Goal: Transaction & Acquisition: Purchase product/service

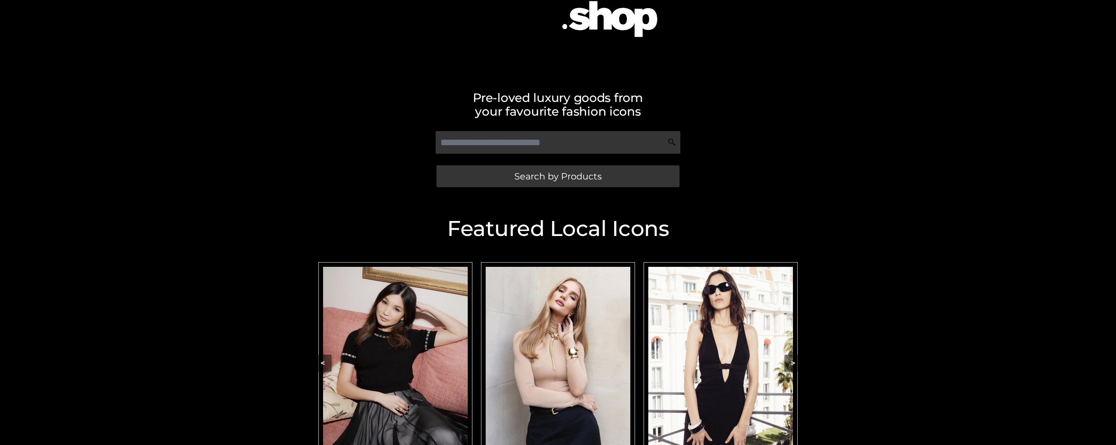
scroll to position [135, 0]
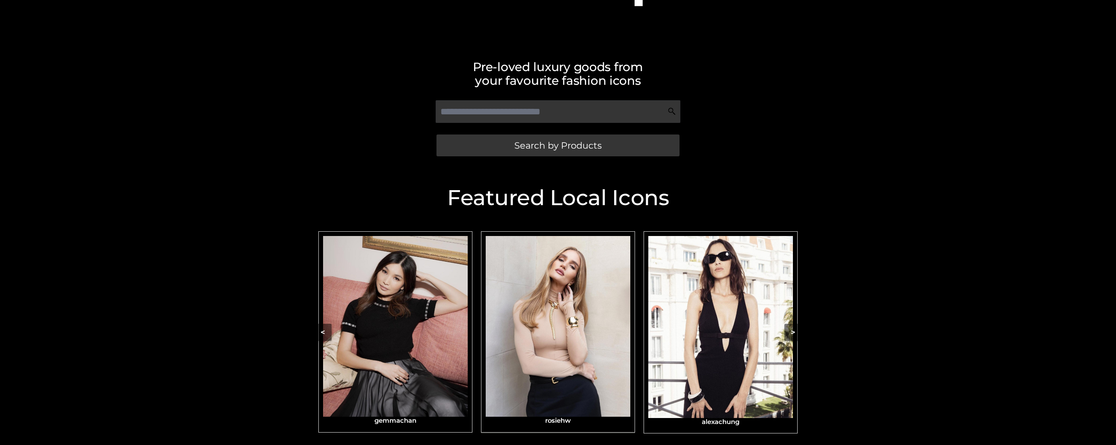
click at [559, 341] on img "Carousel Navigation" at bounding box center [558, 326] width 145 height 181
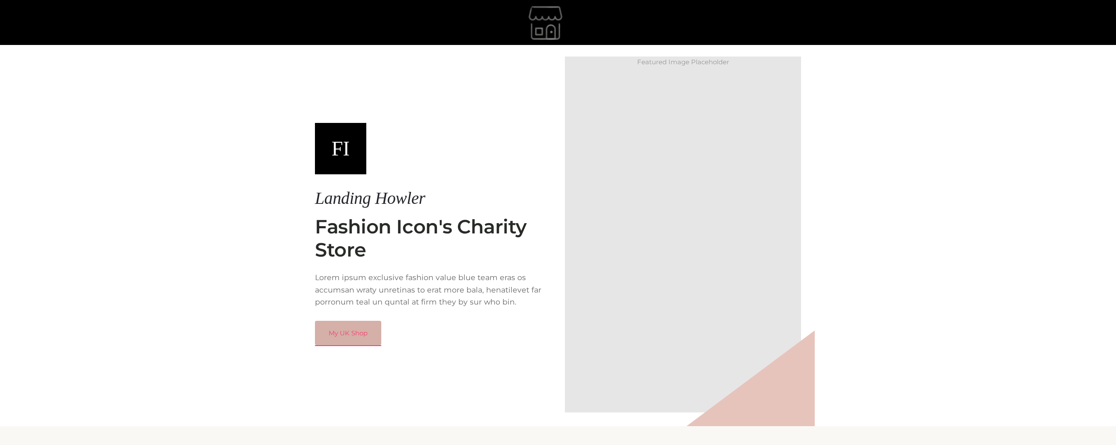
click at [362, 331] on link "My UK Shop" at bounding box center [348, 332] width 66 height 25
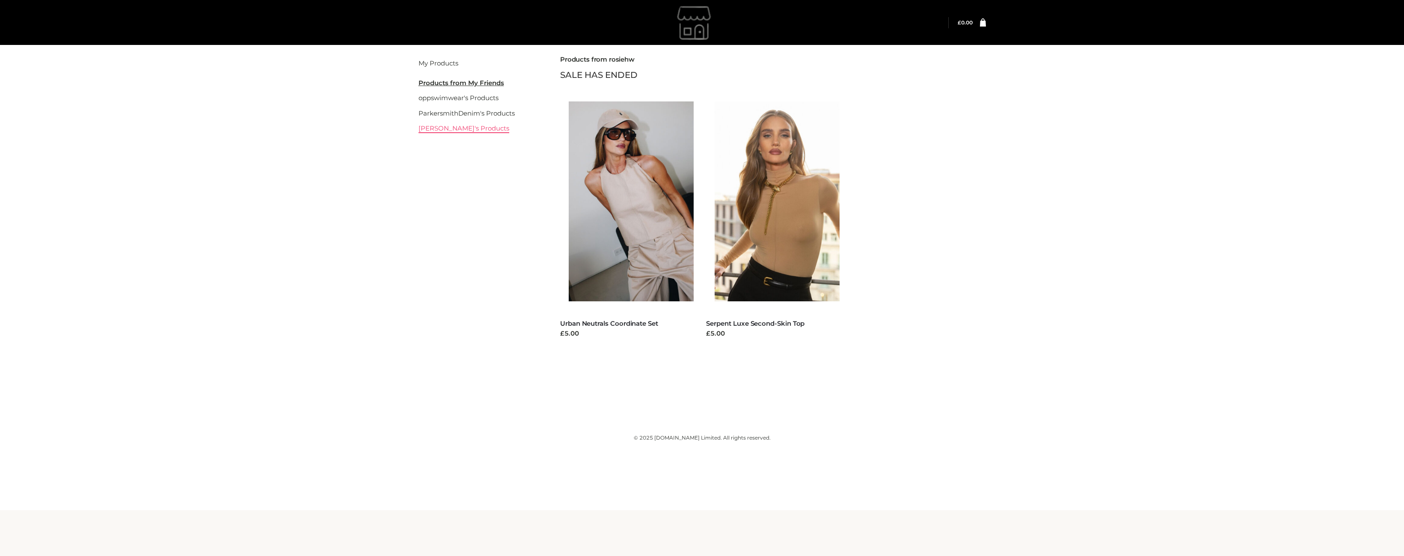
click at [443, 130] on link "[PERSON_NAME]'s Products" at bounding box center [463, 128] width 91 height 8
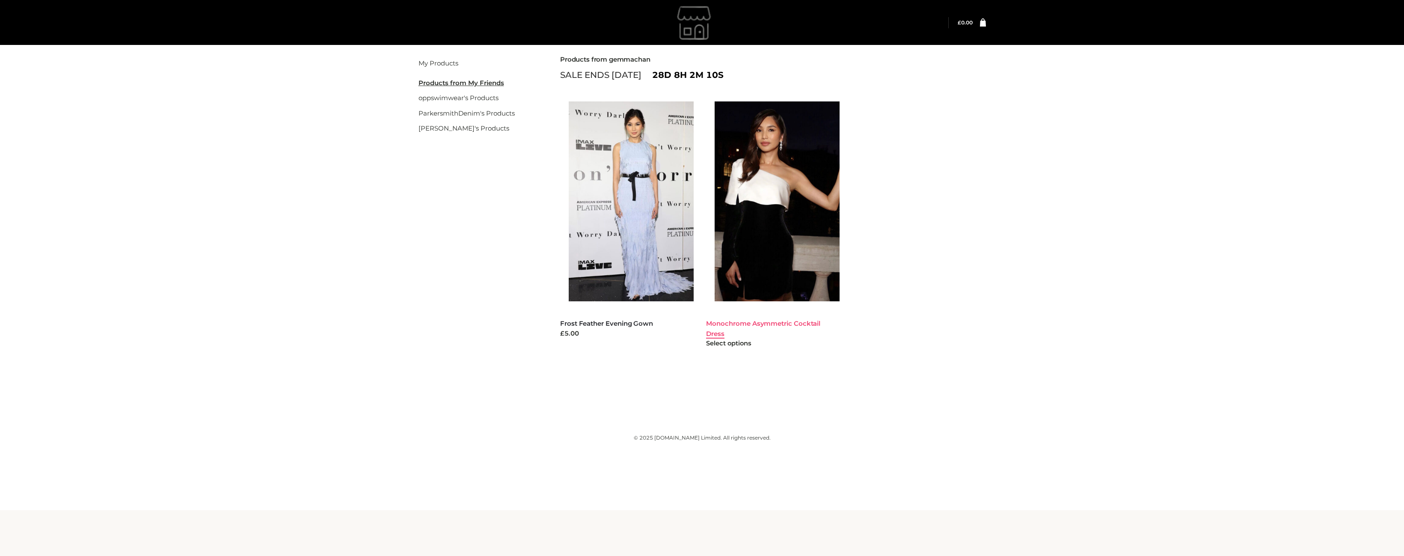
click at [781, 325] on link "Monochrome Asymmetric Cocktail Dress" at bounding box center [763, 328] width 114 height 18
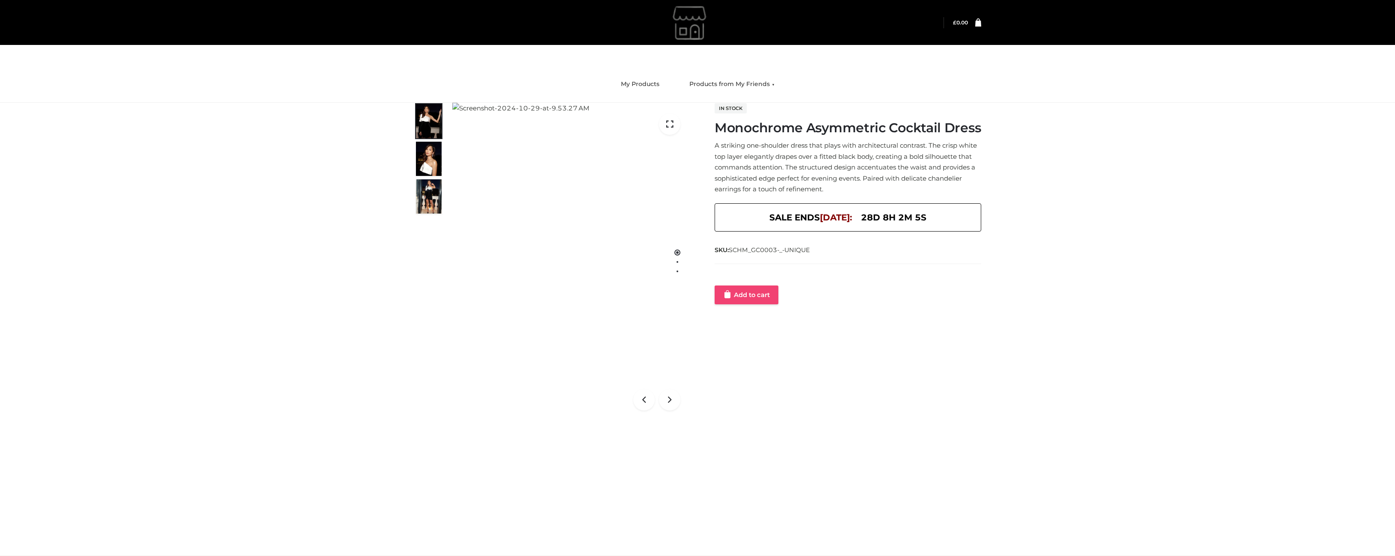
click at [745, 291] on link "Add to cart" at bounding box center [747, 294] width 64 height 19
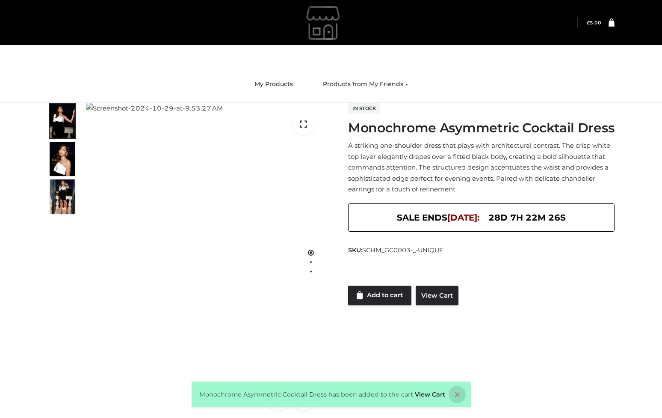
click at [452, 394] on icon at bounding box center [457, 394] width 17 height 17
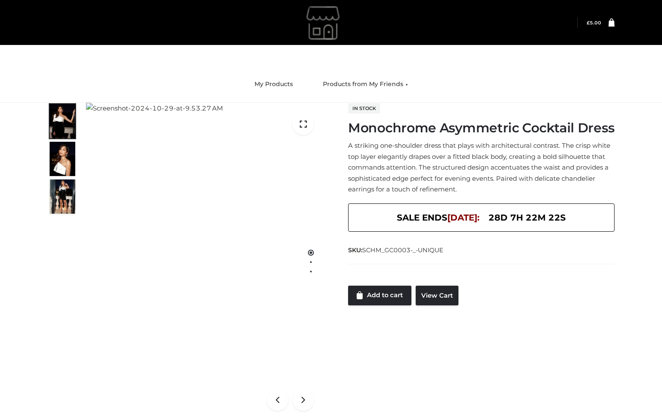
click at [613, 25] on icon at bounding box center [612, 22] width 6 height 8
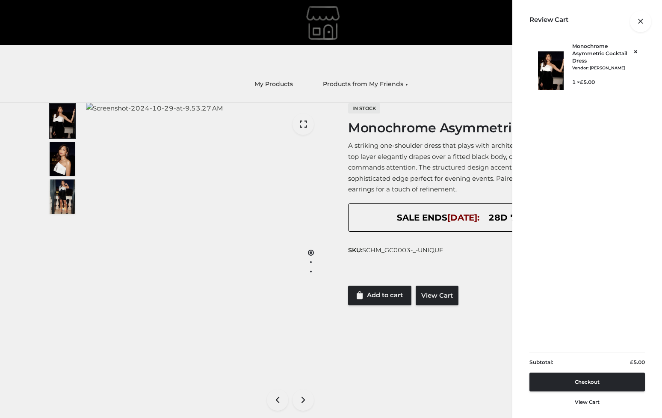
click at [585, 81] on bdi "£ 5.00" at bounding box center [587, 82] width 15 height 6
click at [549, 35] on div "Review Cart" at bounding box center [588, 21] width 150 height 43
click at [642, 27] on icon at bounding box center [640, 21] width 21 height 21
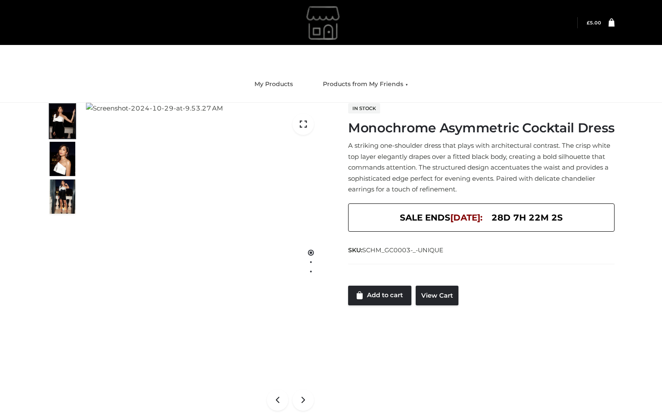
click at [611, 23] on icon at bounding box center [612, 22] width 6 height 8
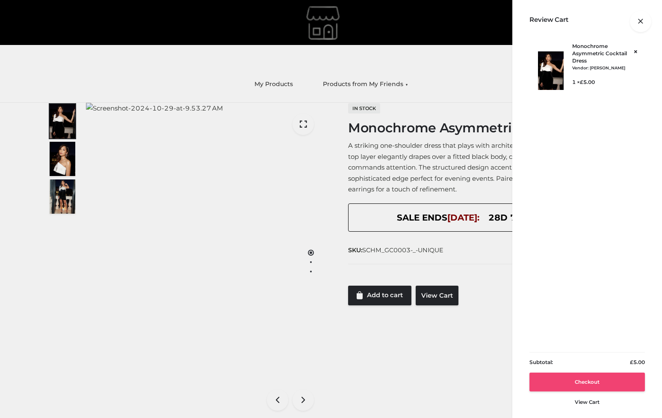
click at [578, 386] on link "Checkout" at bounding box center [588, 381] width 116 height 19
click at [574, 383] on link "Checkout" at bounding box center [588, 381] width 116 height 19
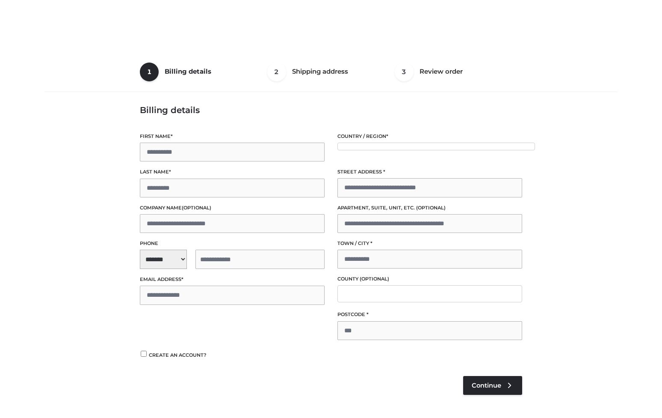
drag, startPoint x: 0, startPoint y: 0, endPoint x: 51, endPoint y: 3, distance: 51.4
click at [260, 147] on div "1 Billing details Billing 2 Shipping address Shipping 3 Review order Order Bill…" at bounding box center [331, 236] width 580 height 368
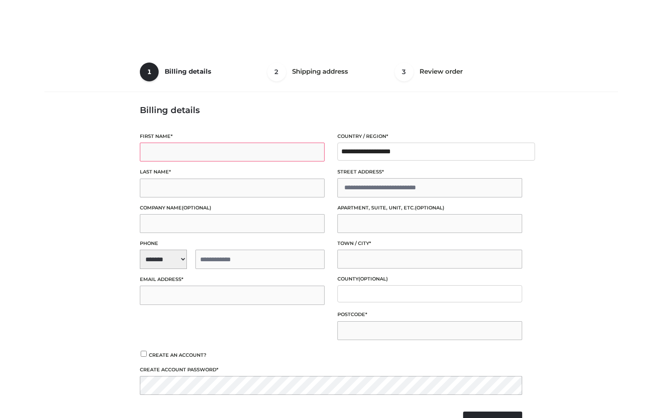
click at [251, 148] on input "First name *" at bounding box center [232, 151] width 185 height 19
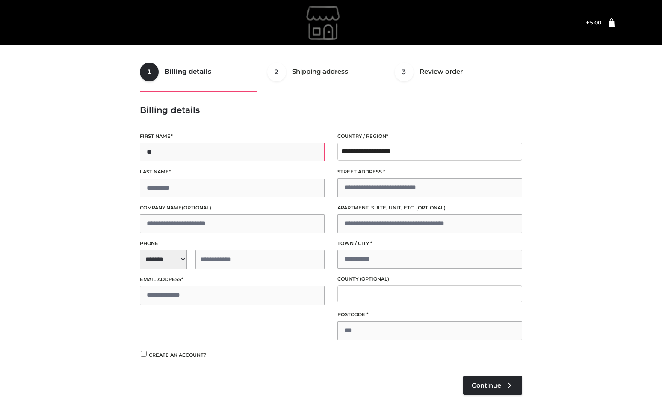
type input "**"
type input "****"
click at [165, 251] on span "**********" at bounding box center [232, 258] width 185 height 19
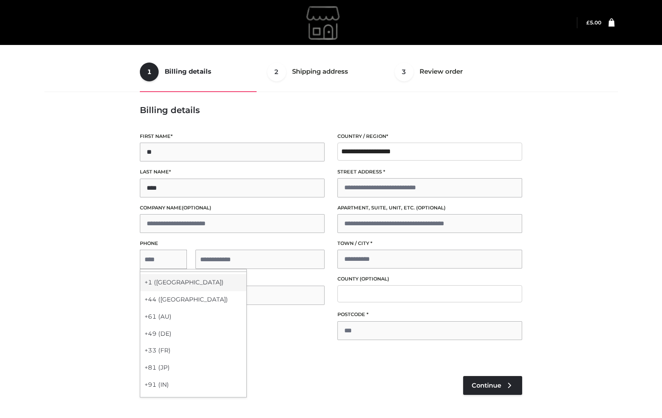
click at [174, 282] on div "+1 (US)" at bounding box center [193, 282] width 106 height 17
select select "**"
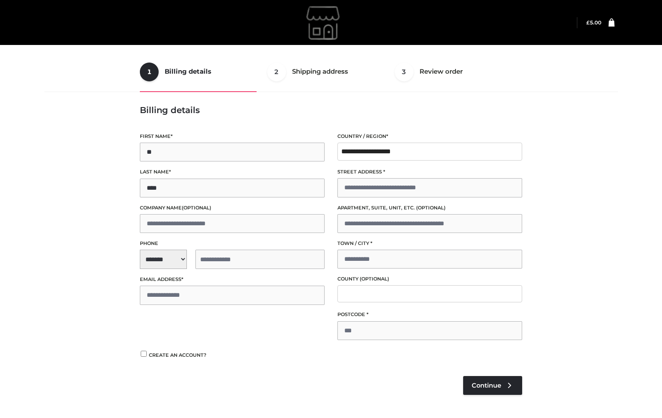
click at [248, 257] on input "tel" at bounding box center [260, 258] width 129 height 19
type input "**********"
click at [236, 292] on input "Email address *" at bounding box center [232, 294] width 185 height 19
type input "**********"
click at [399, 173] on label "Street address *" at bounding box center [430, 172] width 185 height 8
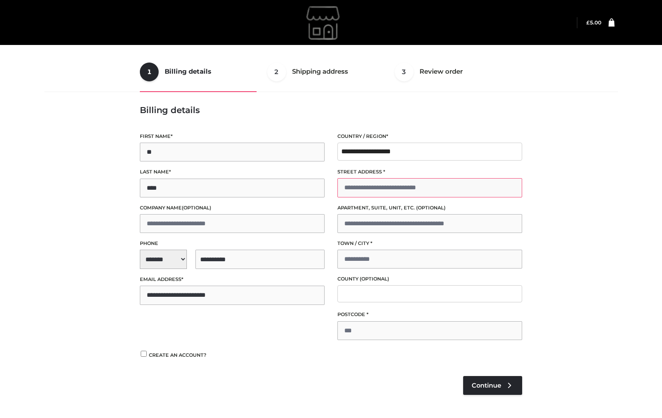
click at [399, 178] on input "Street address *" at bounding box center [430, 187] width 185 height 19
click at [397, 189] on input "Street address *" at bounding box center [430, 187] width 185 height 19
type input "**********"
click at [396, 261] on input "Town / City *" at bounding box center [430, 258] width 185 height 19
type input "******"
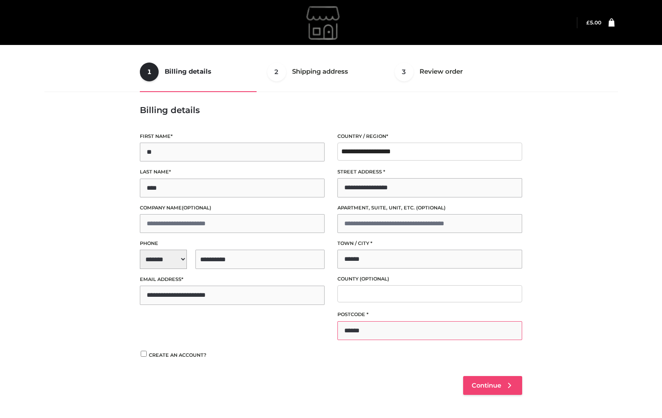
type input "******"
click at [499, 381] on span "Continue" at bounding box center [487, 385] width 30 height 8
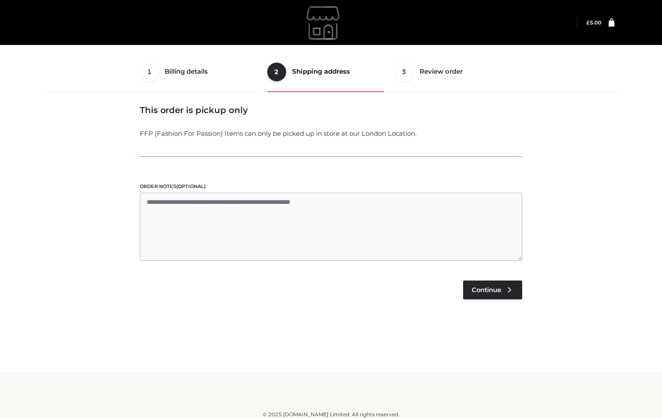
scroll to position [5, 0]
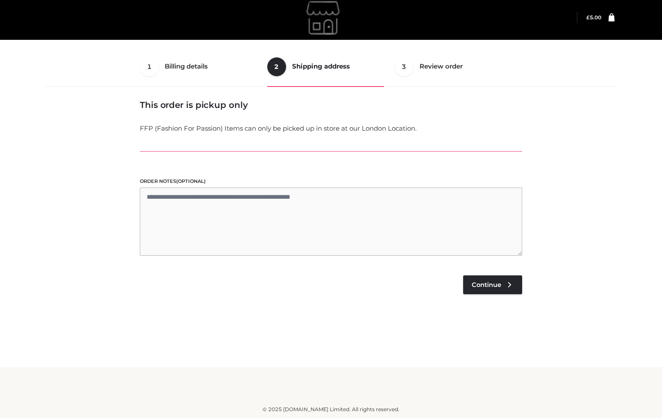
click at [472, 262] on td "£ 5.00" at bounding box center [490, 256] width 64 height 21
click at [479, 277] on link "Continue" at bounding box center [492, 284] width 59 height 19
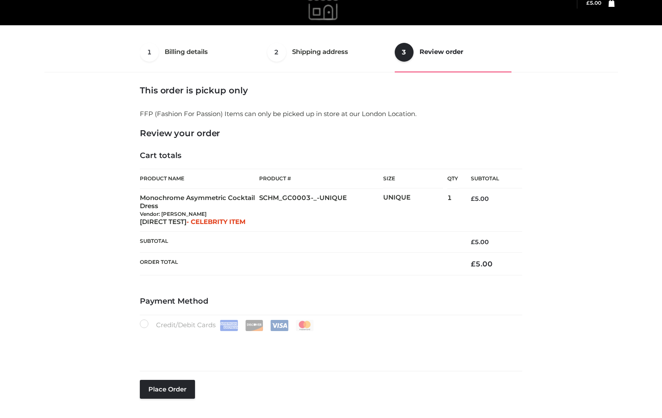
scroll to position [22, 0]
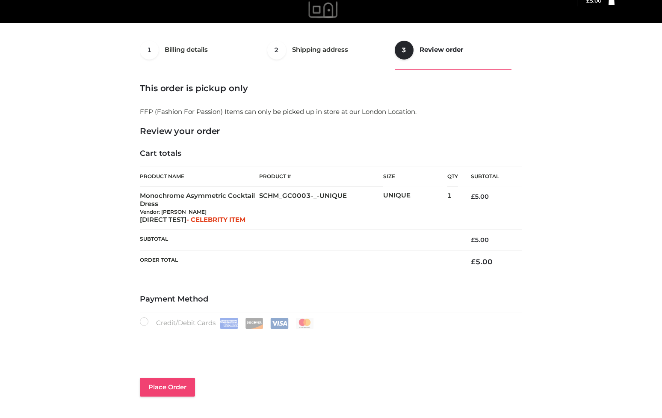
type button "Place order"
click at [165, 389] on button "Place order" at bounding box center [167, 386] width 55 height 19
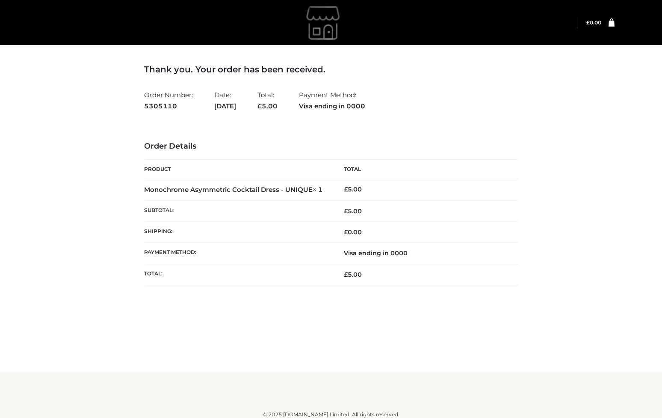
click at [569, 113] on div "Thank you. Your order has been received. Order Number: 5305110 Date: October 1,…" at bounding box center [331, 183] width 580 height 281
click at [508, 165] on th "Total" at bounding box center [424, 169] width 187 height 19
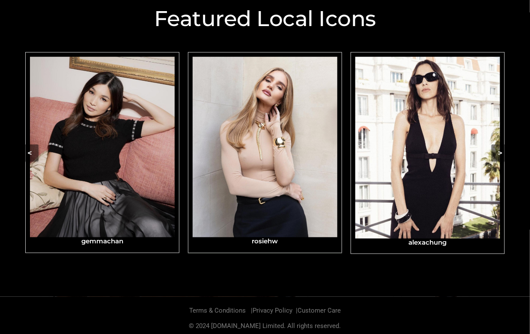
scroll to position [316, 0]
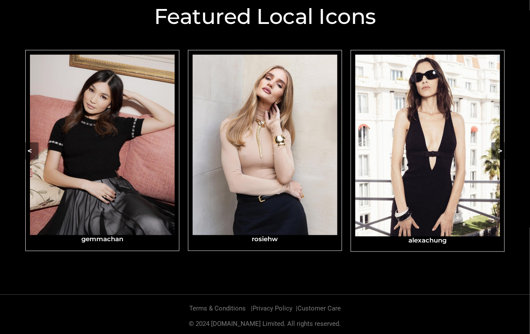
click at [88, 159] on img "Carousel Navigation" at bounding box center [102, 145] width 145 height 181
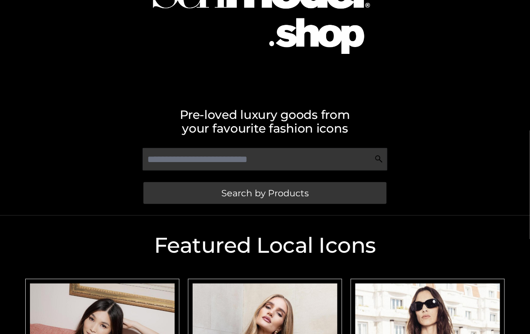
scroll to position [0, 0]
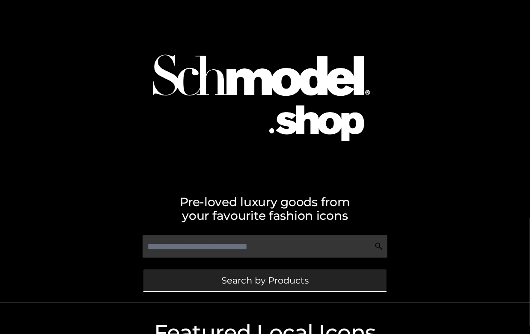
click at [251, 276] on span "Search by Products" at bounding box center [264, 280] width 87 height 9
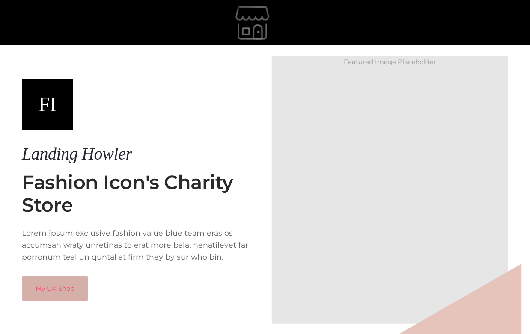
click at [73, 285] on link "My UK Shop" at bounding box center [55, 288] width 66 height 25
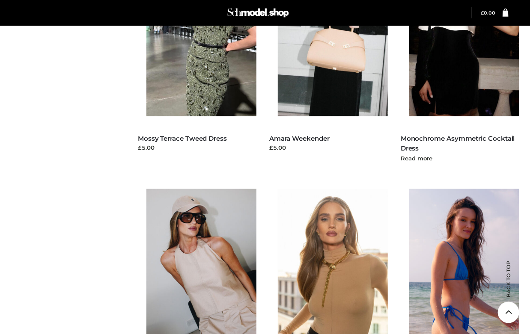
scroll to position [361, 0]
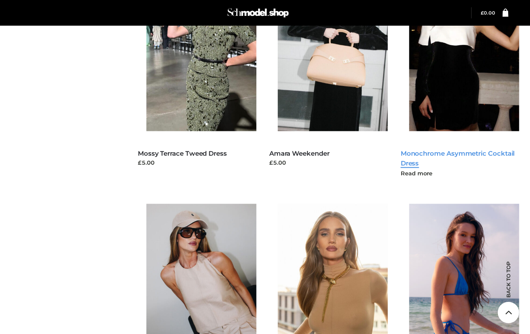
click at [443, 153] on link "Monochrome Asymmetric Cocktail Dress" at bounding box center [457, 158] width 114 height 18
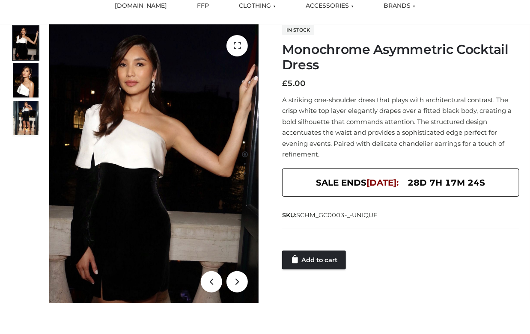
scroll to position [90, 0]
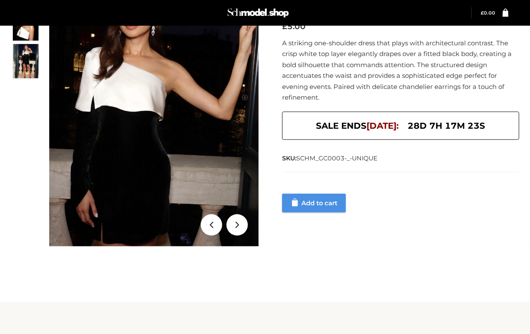
click at [339, 194] on link "Add to cart" at bounding box center [314, 203] width 64 height 19
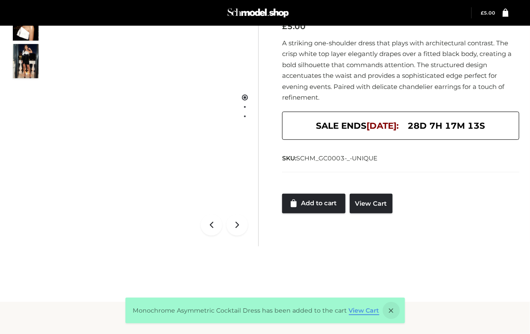
click at [361, 311] on link "View Cart" at bounding box center [364, 311] width 30 height 8
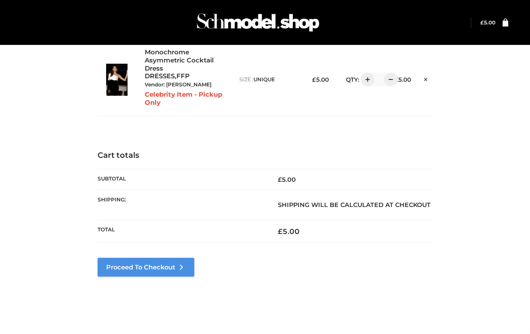
click at [148, 270] on link "Proceed to Checkout" at bounding box center [146, 267] width 97 height 19
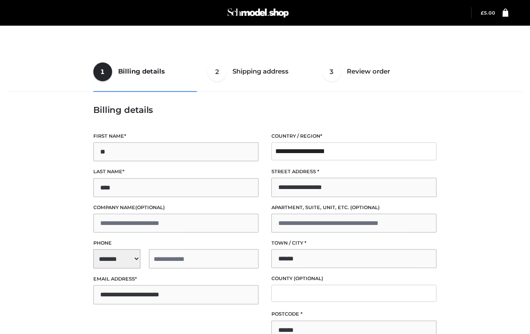
click at [117, 249] on span "**********" at bounding box center [175, 258] width 165 height 19
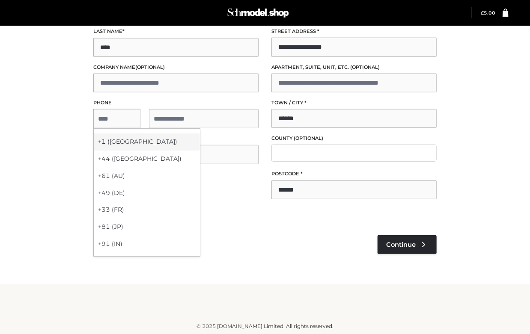
click at [117, 141] on div "+1 (US)" at bounding box center [147, 141] width 106 height 17
select select "**"
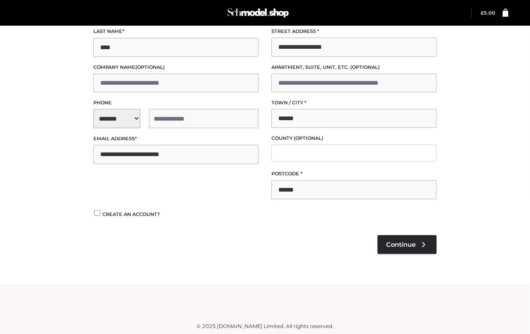
click at [166, 125] on input "tel" at bounding box center [204, 118] width 110 height 19
type input "**********"
click at [392, 245] on span "Continue" at bounding box center [401, 245] width 30 height 8
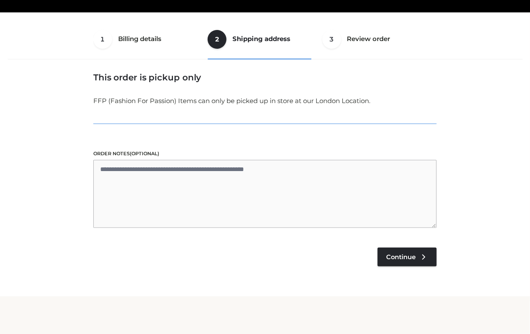
scroll to position [22, 0]
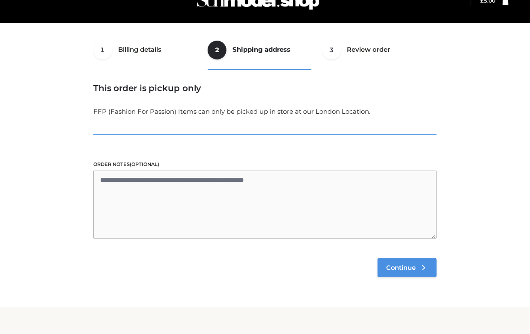
click at [409, 270] on span "Continue" at bounding box center [401, 268] width 30 height 8
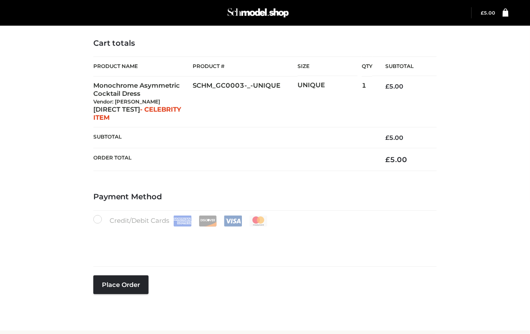
scroll to position [178, 0]
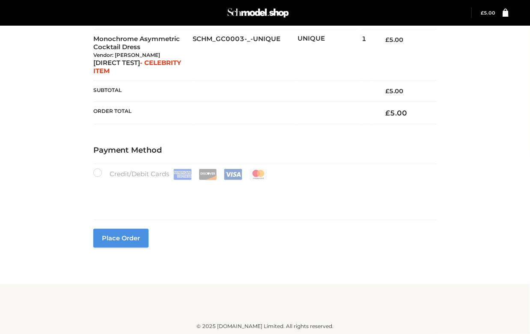
click at [134, 242] on button "Place order" at bounding box center [120, 238] width 55 height 19
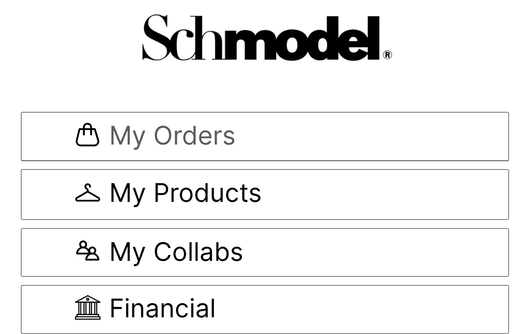
click at [180, 131] on span "My Orders" at bounding box center [172, 136] width 126 height 29
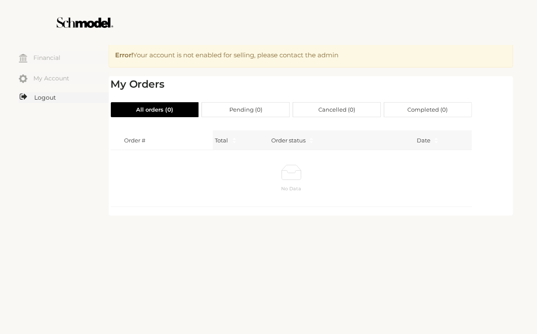
click at [49, 92] on link "Logout" at bounding box center [64, 97] width 90 height 11
click at [49, 96] on link "Logout" at bounding box center [64, 97] width 90 height 11
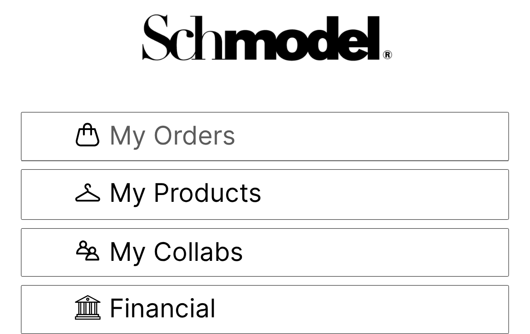
click at [254, 126] on span "My Orders" at bounding box center [265, 136] width 380 height 29
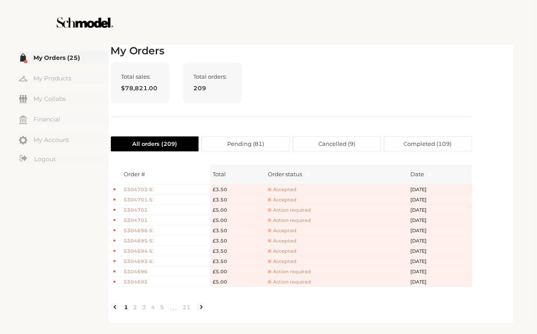
click at [279, 198] on span "Accepted" at bounding box center [282, 200] width 29 height 6
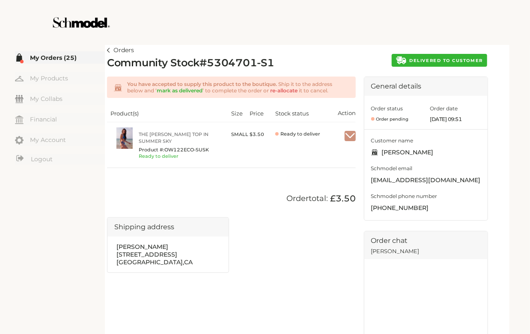
click at [110, 48] on img at bounding box center [108, 50] width 3 height 5
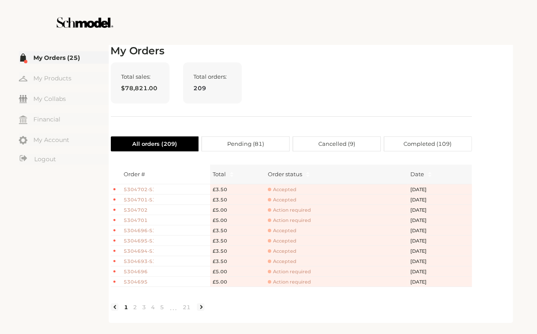
click at [377, 42] on div at bounding box center [268, 22] width 483 height 45
click at [278, 208] on span "Action required" at bounding box center [289, 210] width 43 height 6
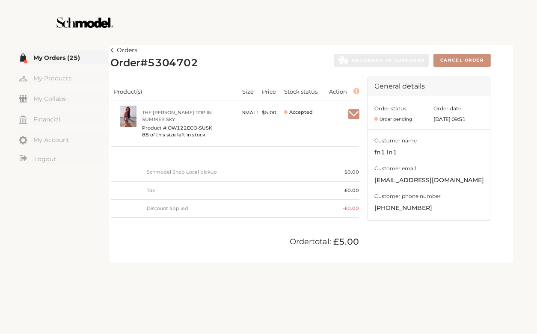
click at [112, 48] on img at bounding box center [112, 50] width 3 height 5
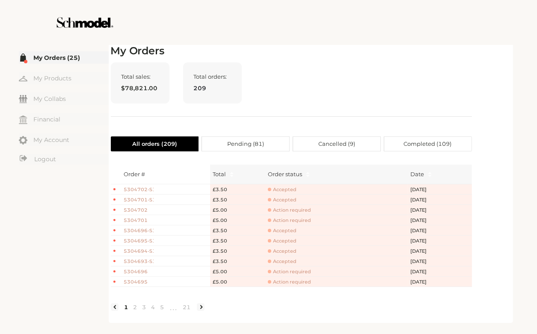
click at [282, 190] on span "Accepted" at bounding box center [282, 190] width 29 height 6
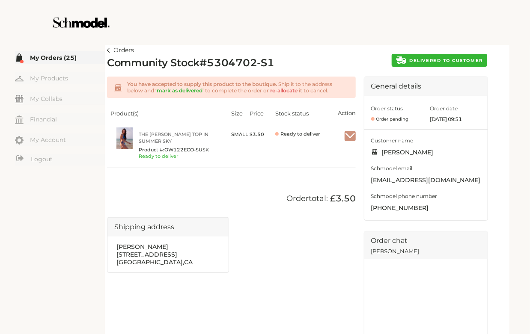
click at [112, 50] on link "Orders" at bounding box center [120, 50] width 27 height 10
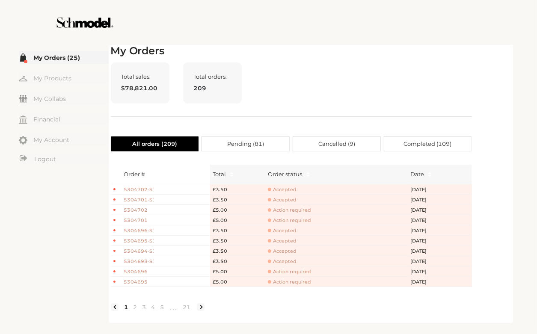
click at [271, 198] on span "Accepted" at bounding box center [282, 200] width 29 height 6
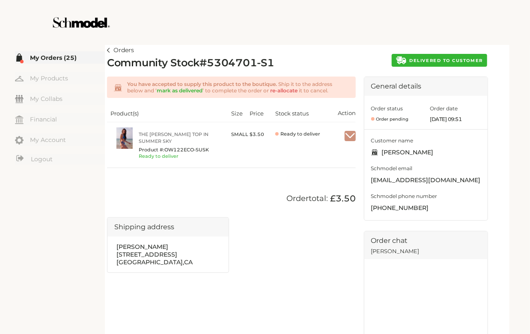
click at [114, 47] on link "Orders" at bounding box center [120, 50] width 27 height 10
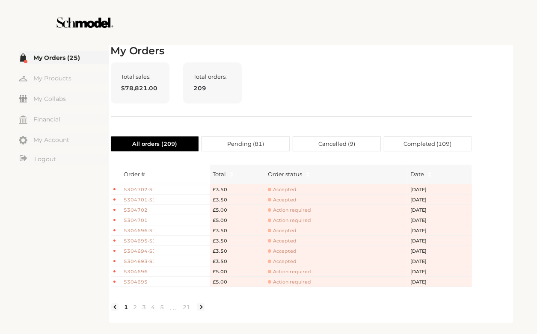
click at [136, 218] on span "5304701" at bounding box center [139, 220] width 30 height 7
click at [295, 222] on span "Action required" at bounding box center [289, 220] width 43 height 6
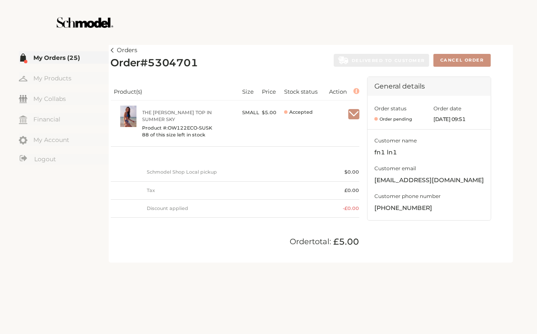
drag, startPoint x: 295, startPoint y: 222, endPoint x: 295, endPoint y: 232, distance: 10.7
click at [295, 232] on div "Product(s) Size Price Stock status Action The Billie Bikini Top in Summer Sky P…" at bounding box center [235, 169] width 249 height 184
click at [113, 47] on link "Orders" at bounding box center [124, 50] width 27 height 10
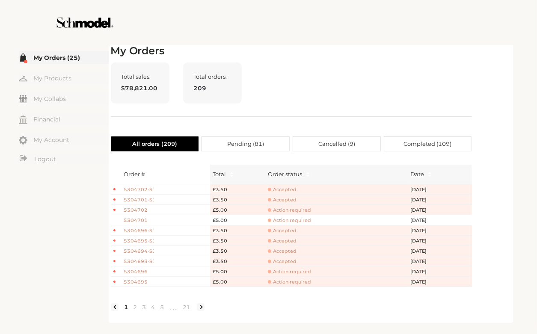
click at [285, 210] on span "Action required" at bounding box center [289, 210] width 43 height 6
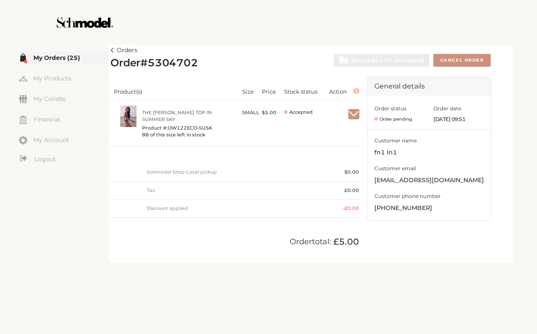
click at [113, 52] on img at bounding box center [112, 50] width 3 height 5
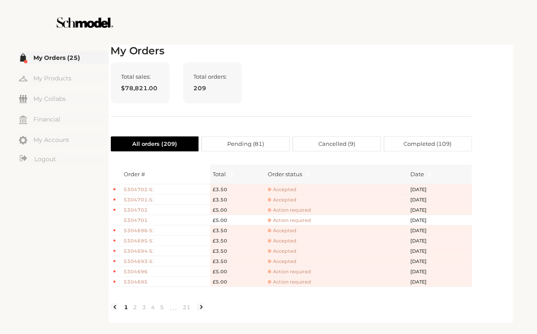
click at [382, 43] on div at bounding box center [268, 22] width 483 height 45
click at [283, 202] on span "Accepted" at bounding box center [282, 200] width 29 height 6
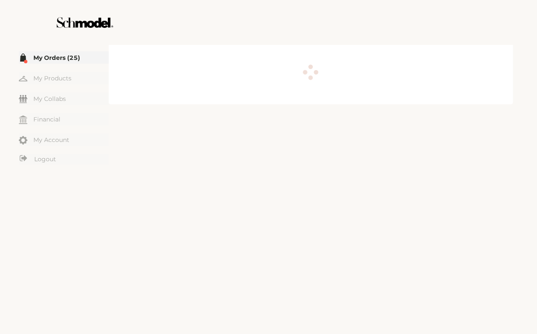
click at [64, 55] on link "My Orders (25)" at bounding box center [64, 57] width 90 height 12
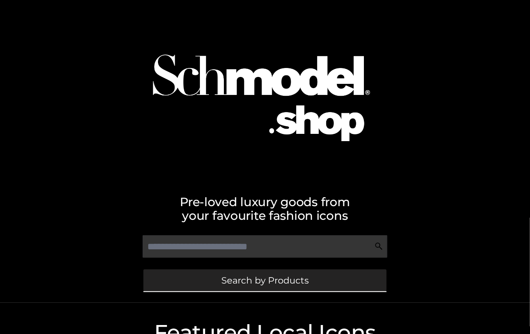
click at [286, 279] on span "Search by Products" at bounding box center [264, 280] width 87 height 9
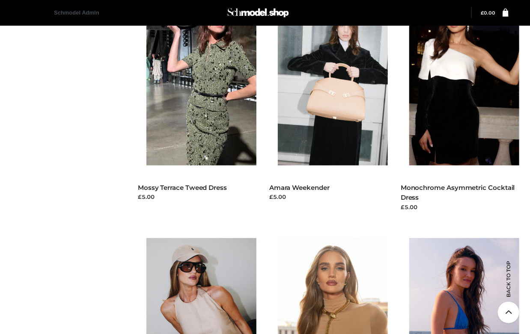
scroll to position [322, 0]
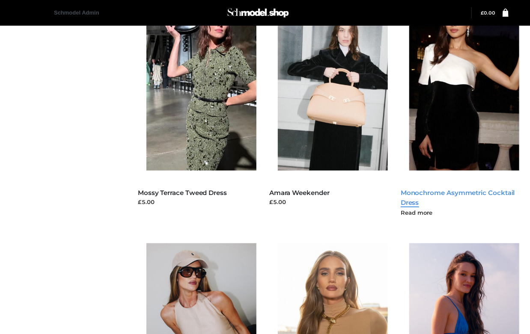
click at [481, 190] on link "Monochrome Asymmetric Cocktail Dress" at bounding box center [457, 198] width 114 height 18
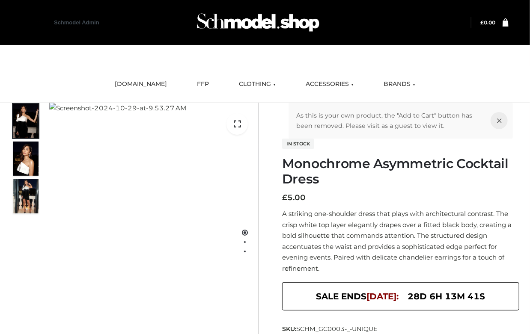
scroll to position [109, 0]
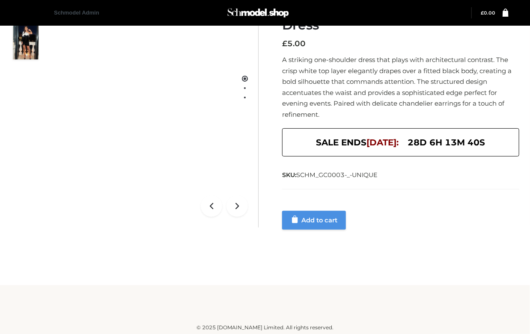
click at [314, 213] on link "Add to cart" at bounding box center [314, 220] width 64 height 19
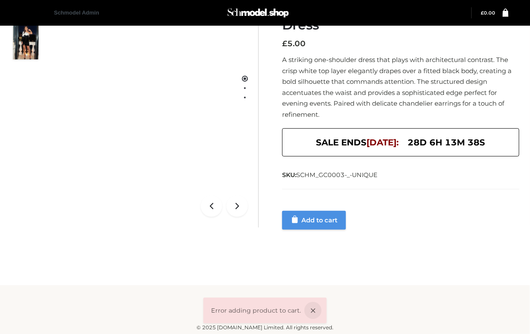
click at [321, 211] on link "Add to cart" at bounding box center [314, 220] width 64 height 19
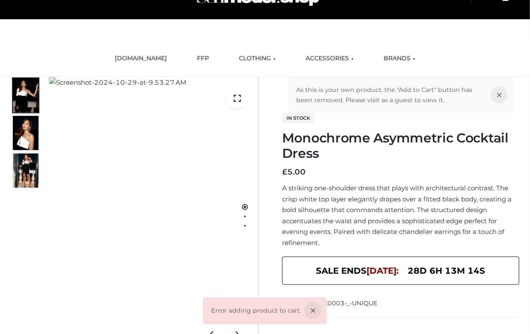
scroll to position [0, 0]
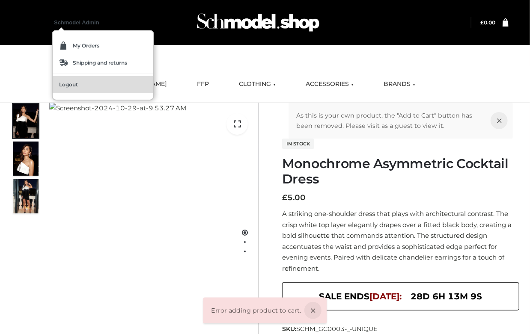
click at [72, 83] on span "Logout" at bounding box center [68, 84] width 19 height 5
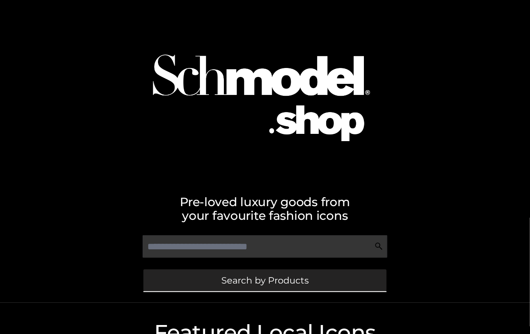
click at [288, 278] on span "Search by Products" at bounding box center [264, 280] width 87 height 9
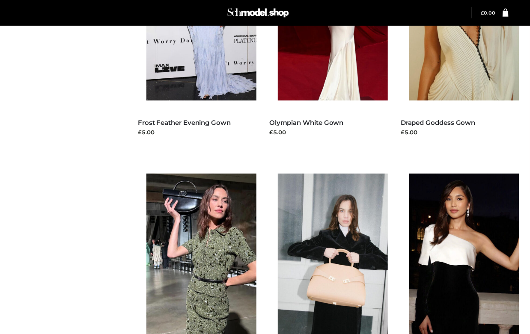
scroll to position [181, 0]
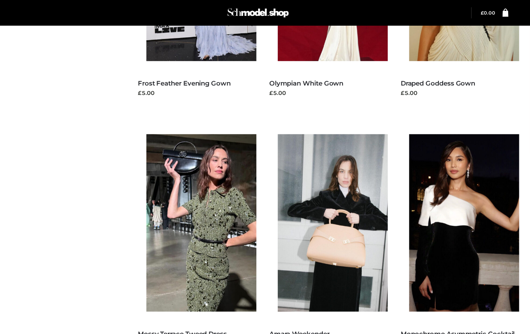
click at [451, 179] on img at bounding box center [468, 223] width 119 height 178
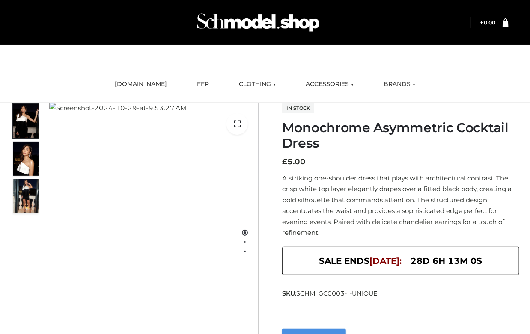
click at [331, 329] on link "Add to cart" at bounding box center [314, 338] width 64 height 19
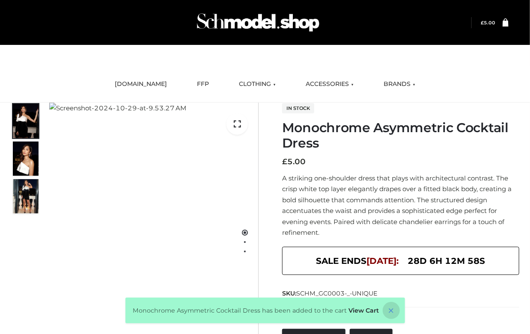
click at [387, 314] on icon at bounding box center [391, 310] width 17 height 17
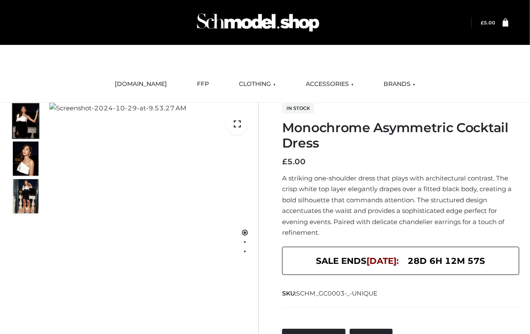
click at [507, 23] on icon at bounding box center [505, 22] width 6 height 8
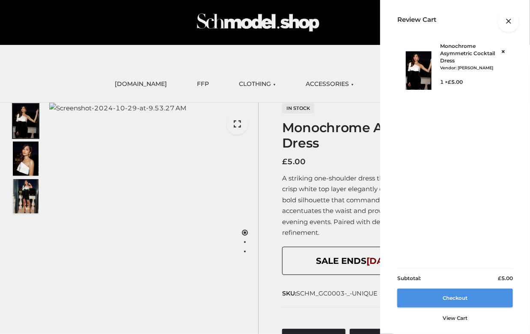
click at [467, 297] on link "Checkout" at bounding box center [455, 298] width 116 height 19
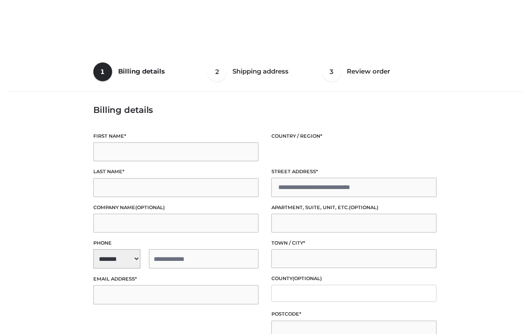
click at [207, 136] on label "First name *" at bounding box center [175, 136] width 165 height 8
click at [207, 142] on input "First name *" at bounding box center [175, 151] width 165 height 19
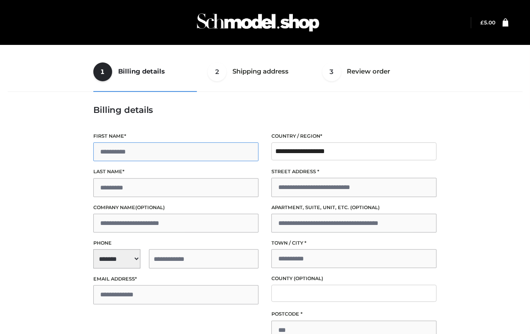
click at [205, 157] on input "First name *" at bounding box center [175, 151] width 165 height 19
click at [201, 145] on input "First name *" at bounding box center [175, 151] width 165 height 19
type input "**"
type input "****"
select select "**"
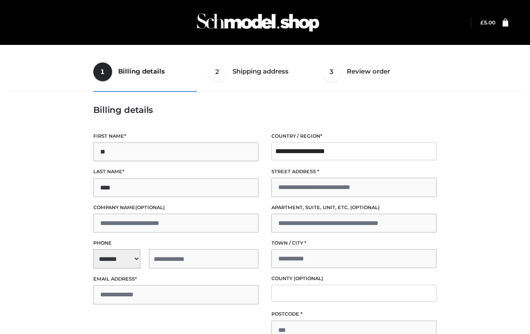
click at [167, 256] on input "tel" at bounding box center [204, 258] width 110 height 19
type input "**********"
click at [119, 295] on input "Email address *" at bounding box center [175, 294] width 165 height 19
type input "**********"
click at [309, 193] on input "Street address *" at bounding box center [353, 187] width 165 height 19
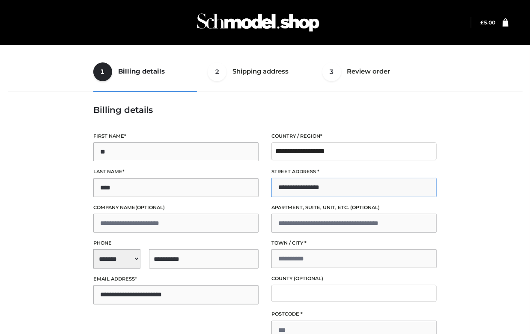
click at [302, 189] on input "**********" at bounding box center [353, 187] width 165 height 19
type input "**********"
click at [303, 253] on input "Town / City *" at bounding box center [353, 258] width 165 height 19
type input "*******"
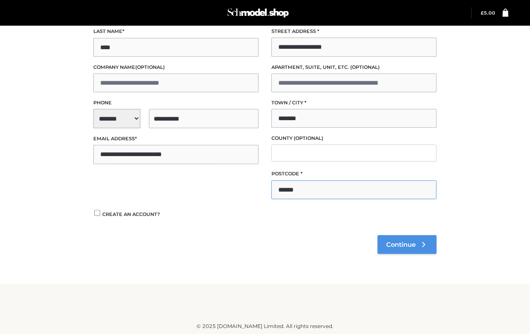
type input "******"
click at [398, 239] on link "Continue" at bounding box center [406, 244] width 59 height 19
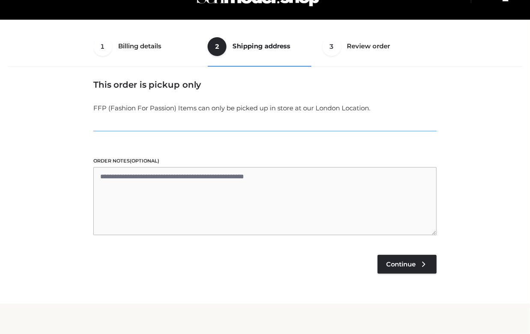
scroll to position [22, 0]
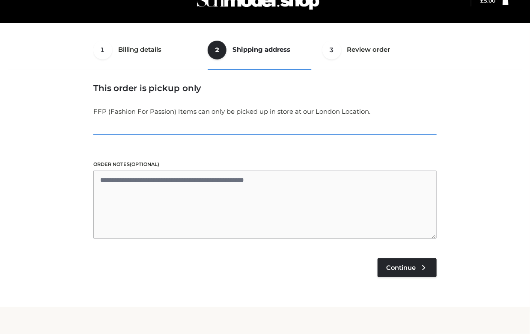
click at [414, 251] on td "£ 5.00" at bounding box center [404, 247] width 64 height 21
click at [412, 264] on span "Continue" at bounding box center [401, 268] width 30 height 8
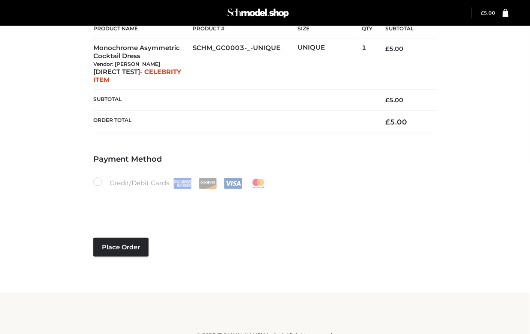
scroll to position [178, 0]
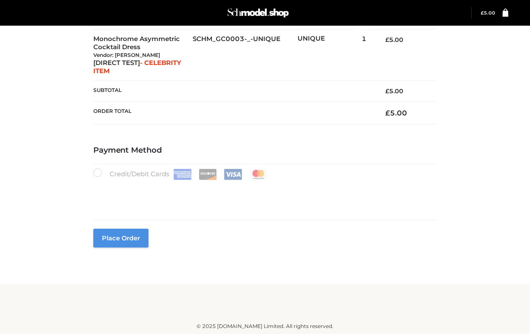
click at [129, 240] on button "Place order" at bounding box center [120, 238] width 55 height 19
